Goal: Task Accomplishment & Management: Use online tool/utility

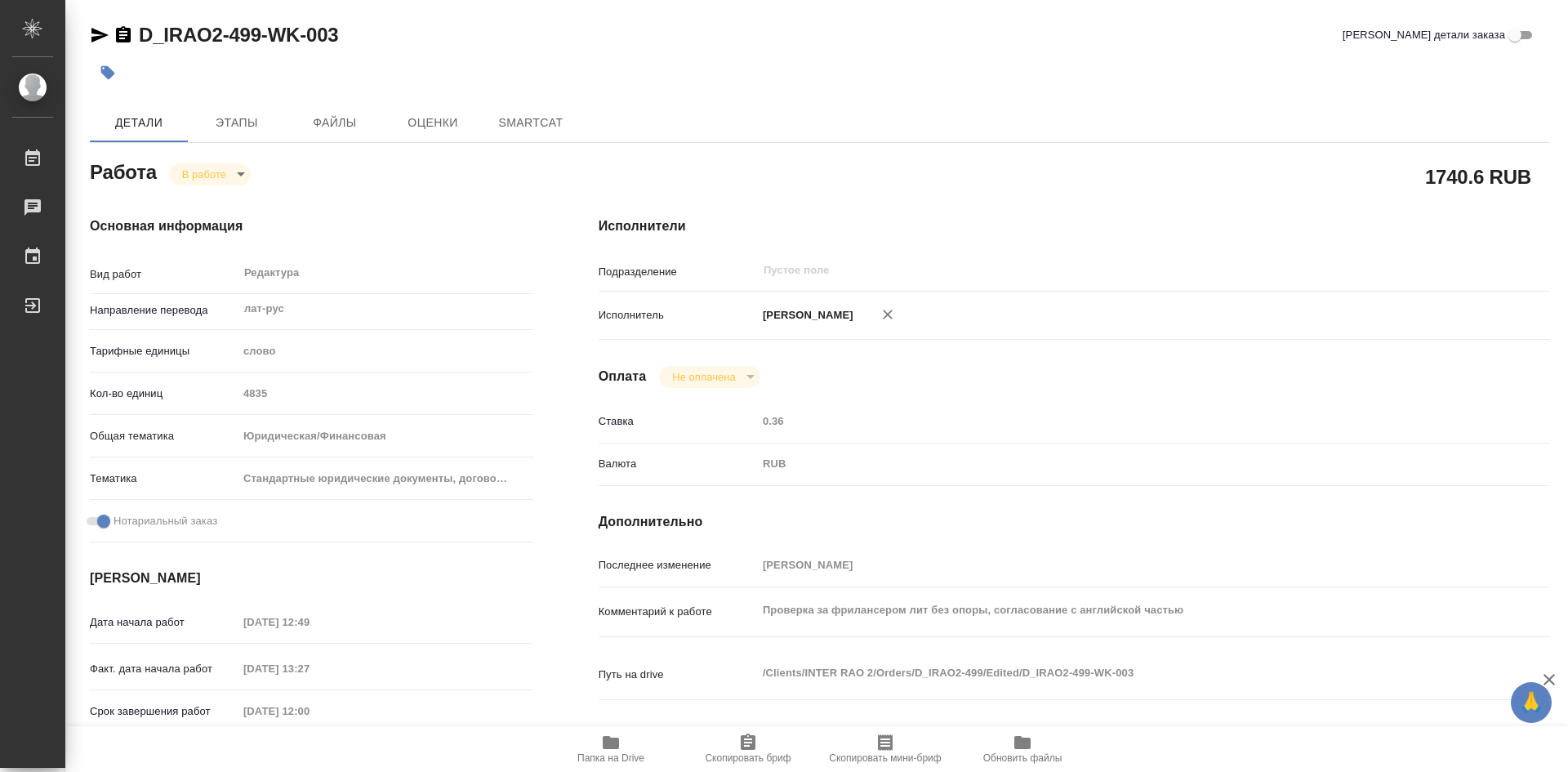
type textarea "x"
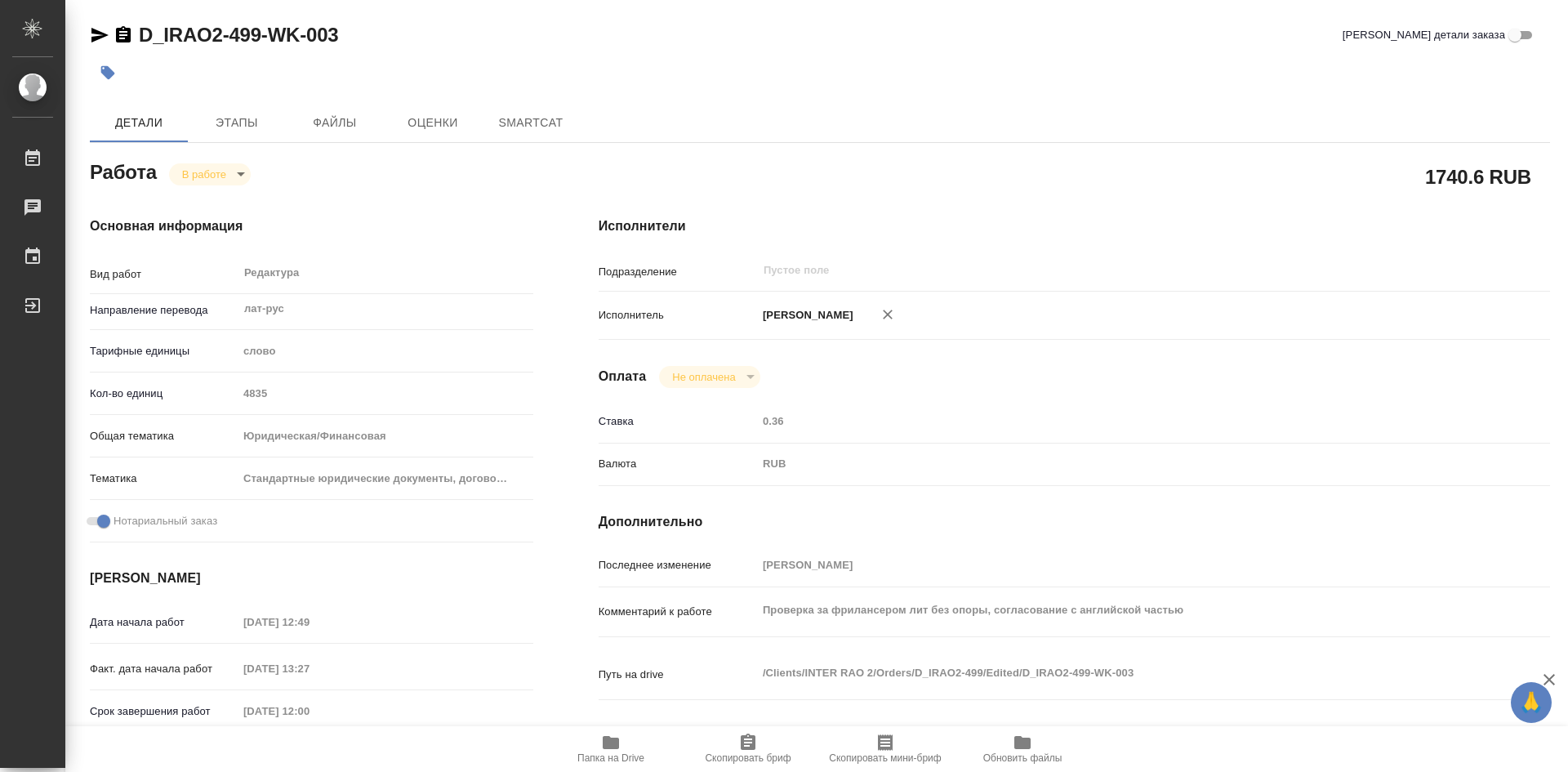
type textarea "x"
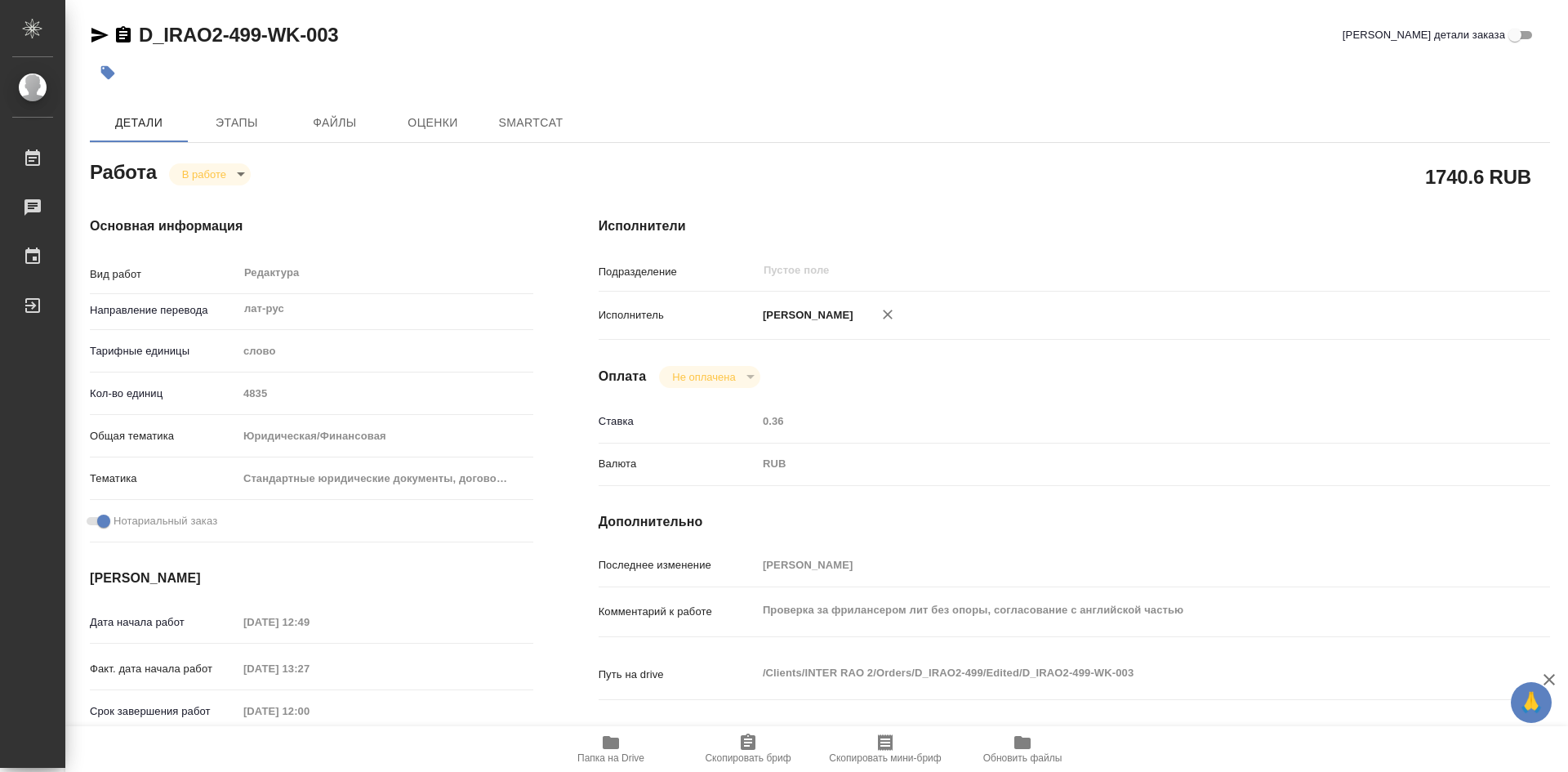
type textarea "x"
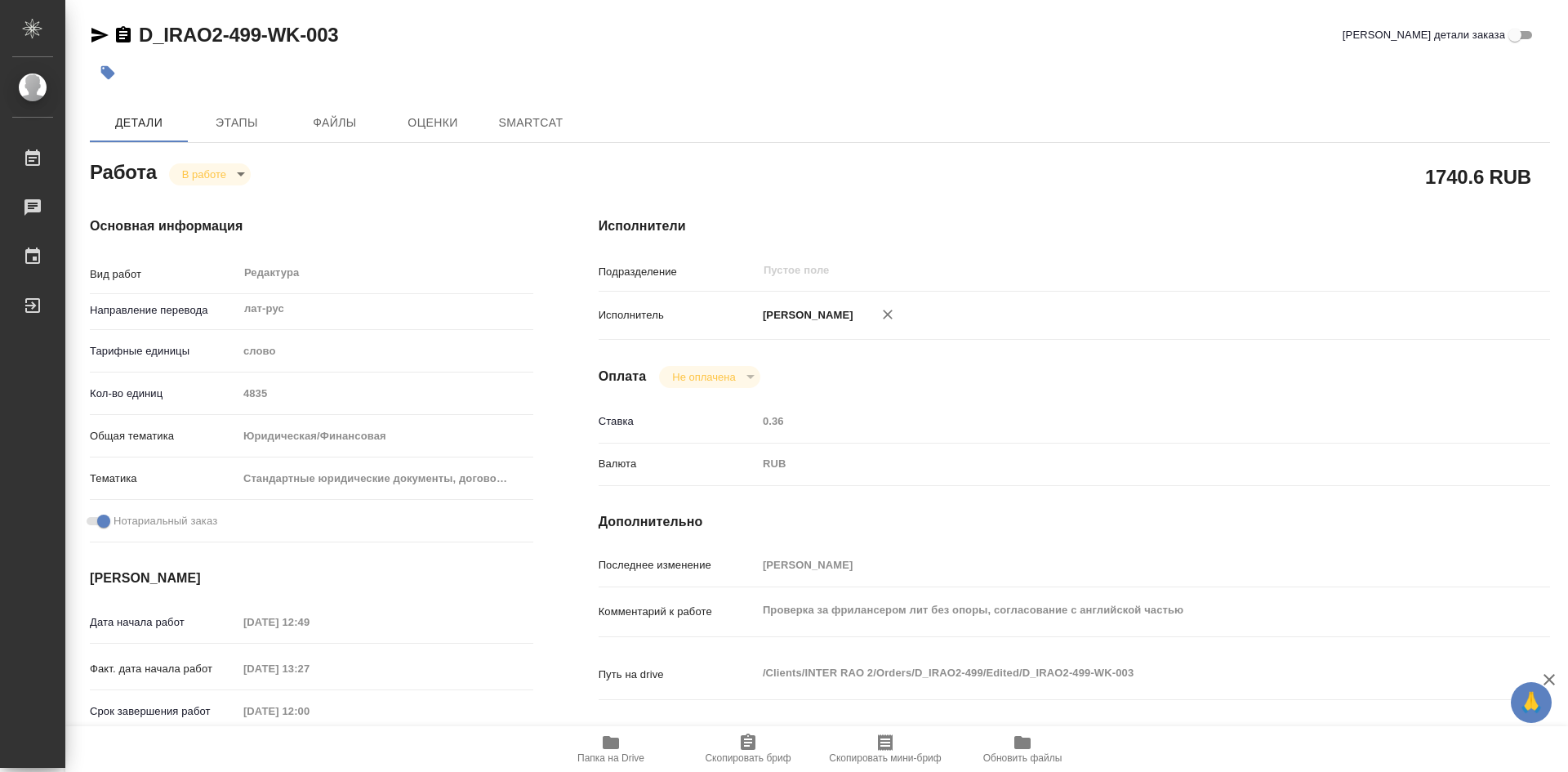
type textarea "x"
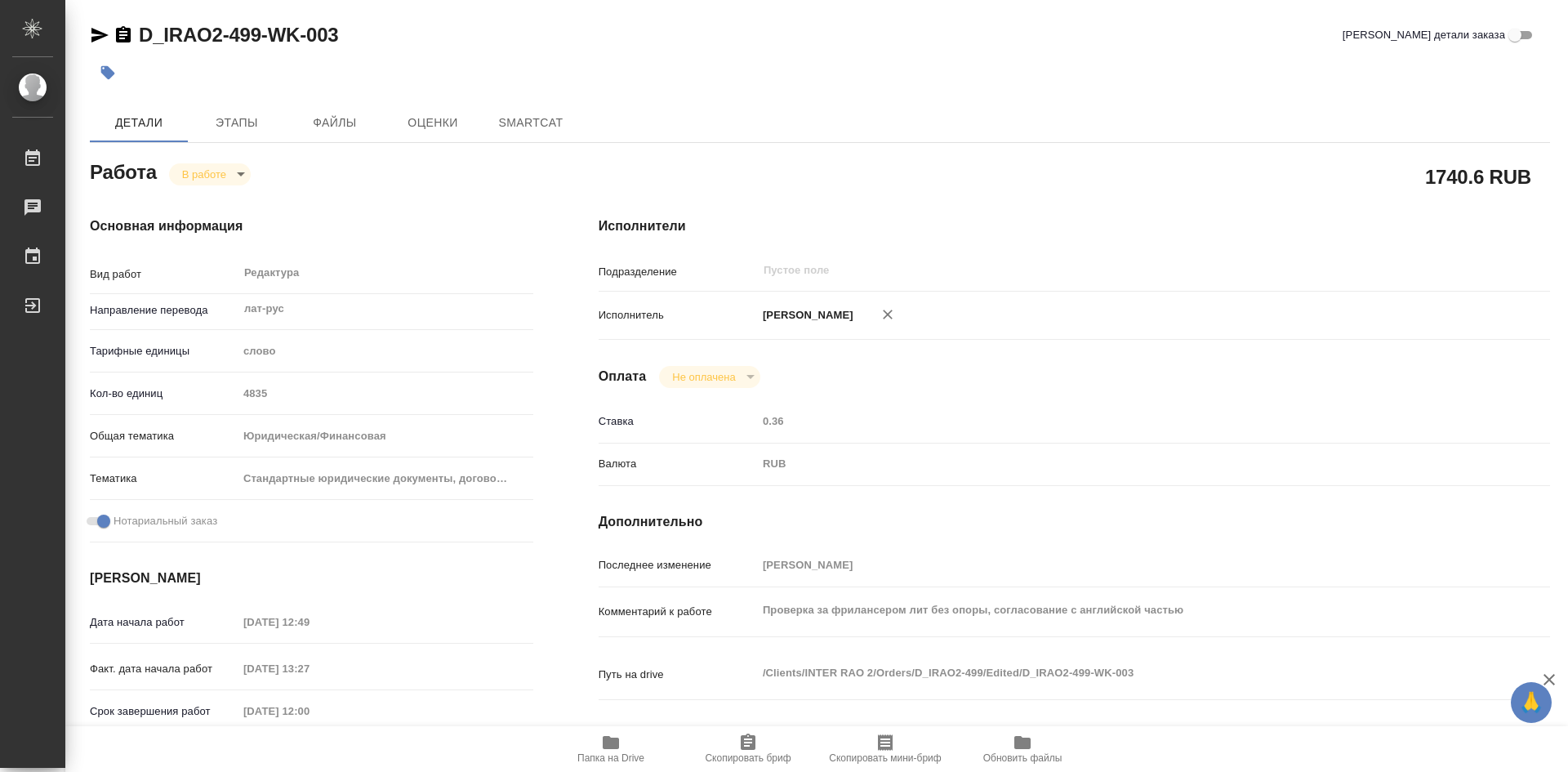
type textarea "x"
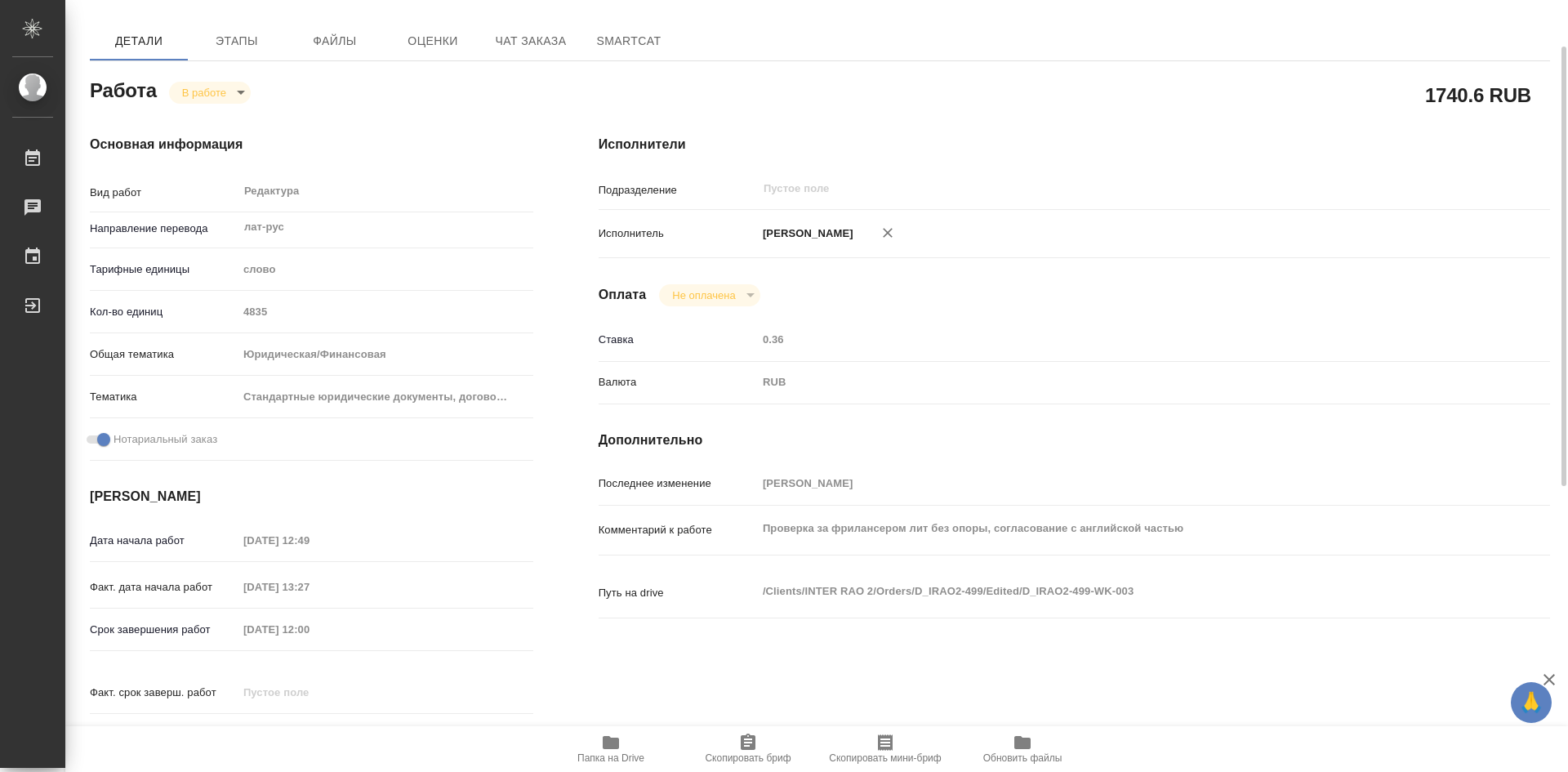
type textarea "x"
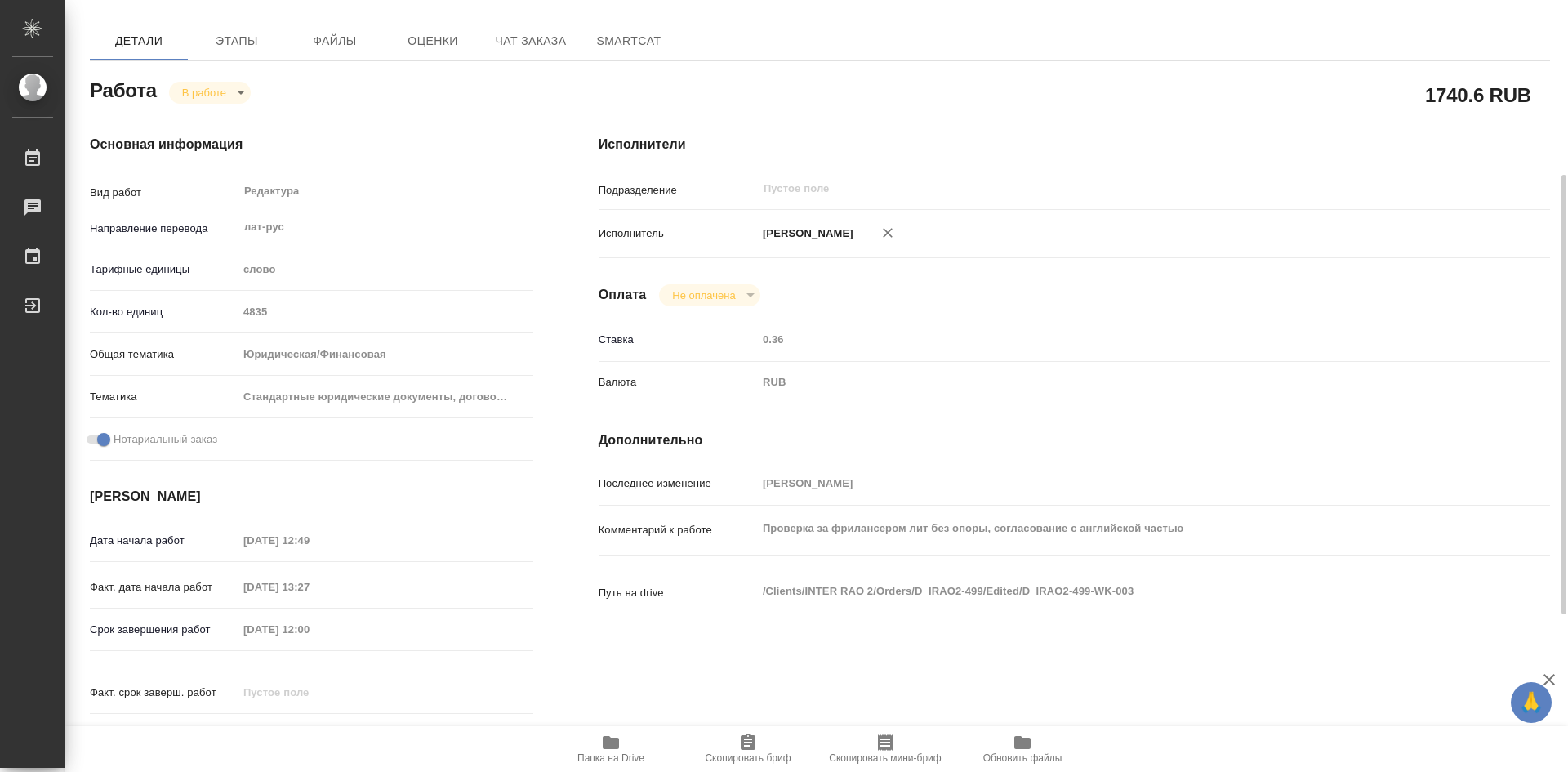
scroll to position [163, 0]
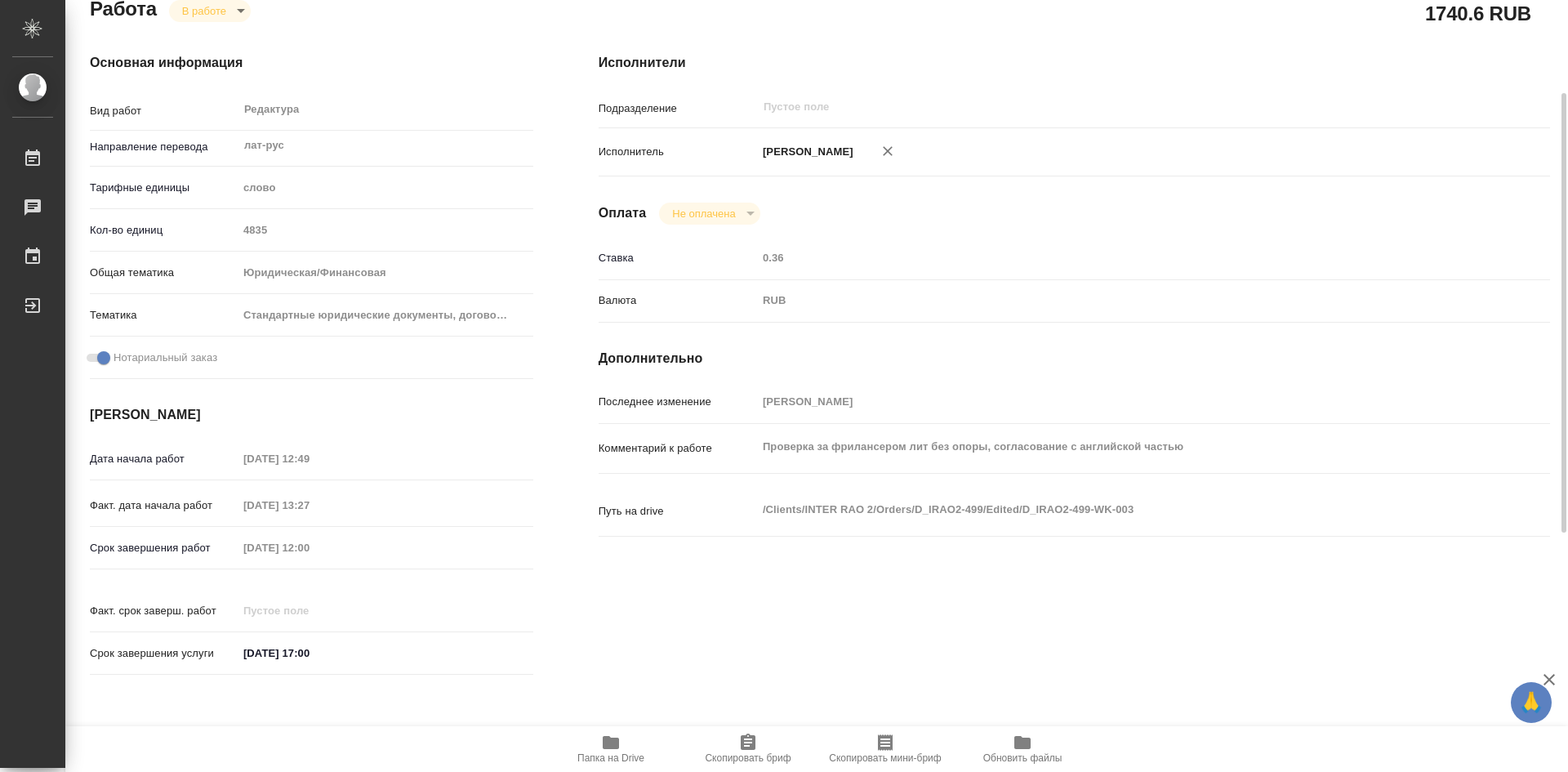
type textarea "x"
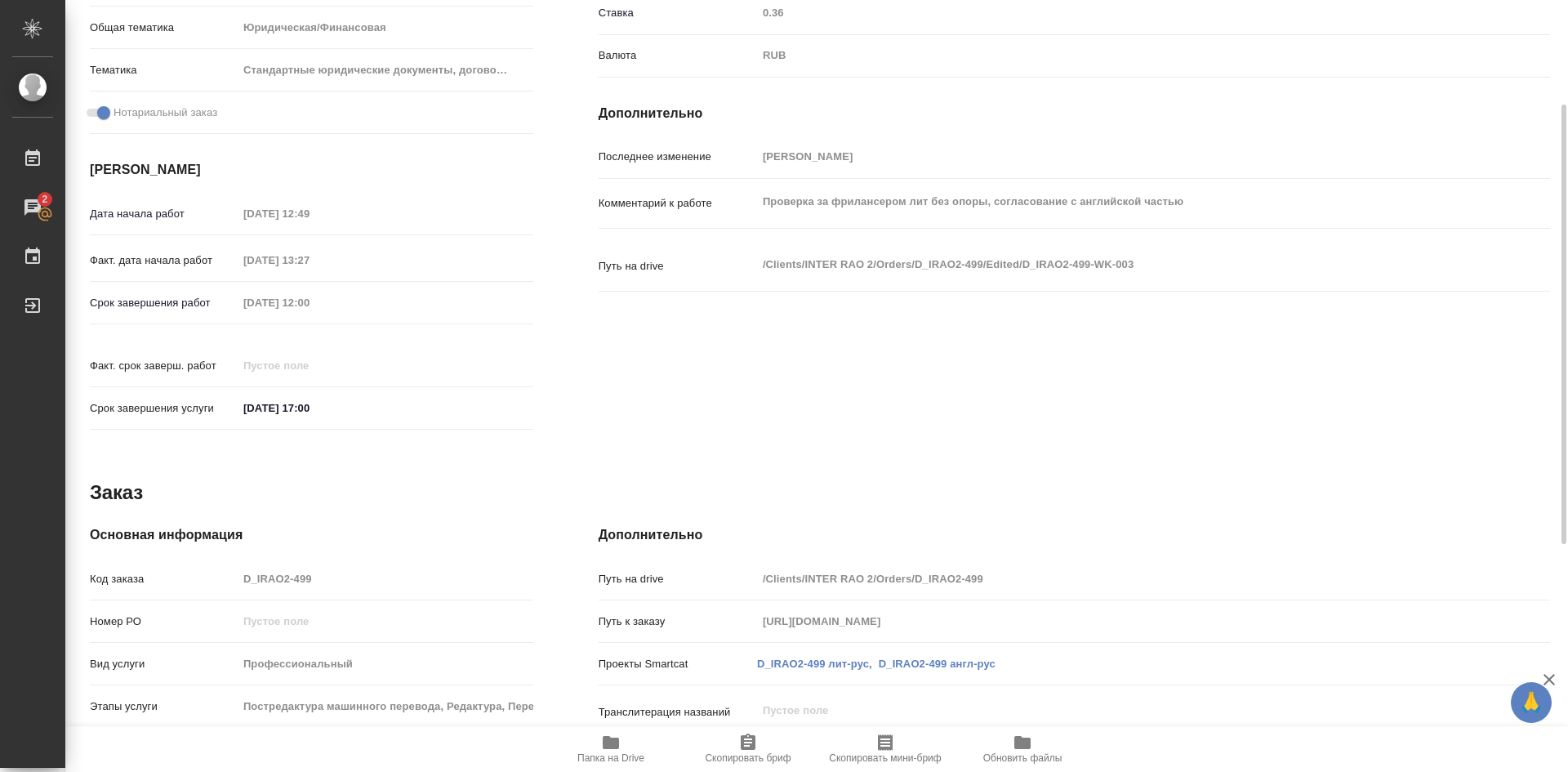
scroll to position [489, 0]
